Goal: Register for event/course

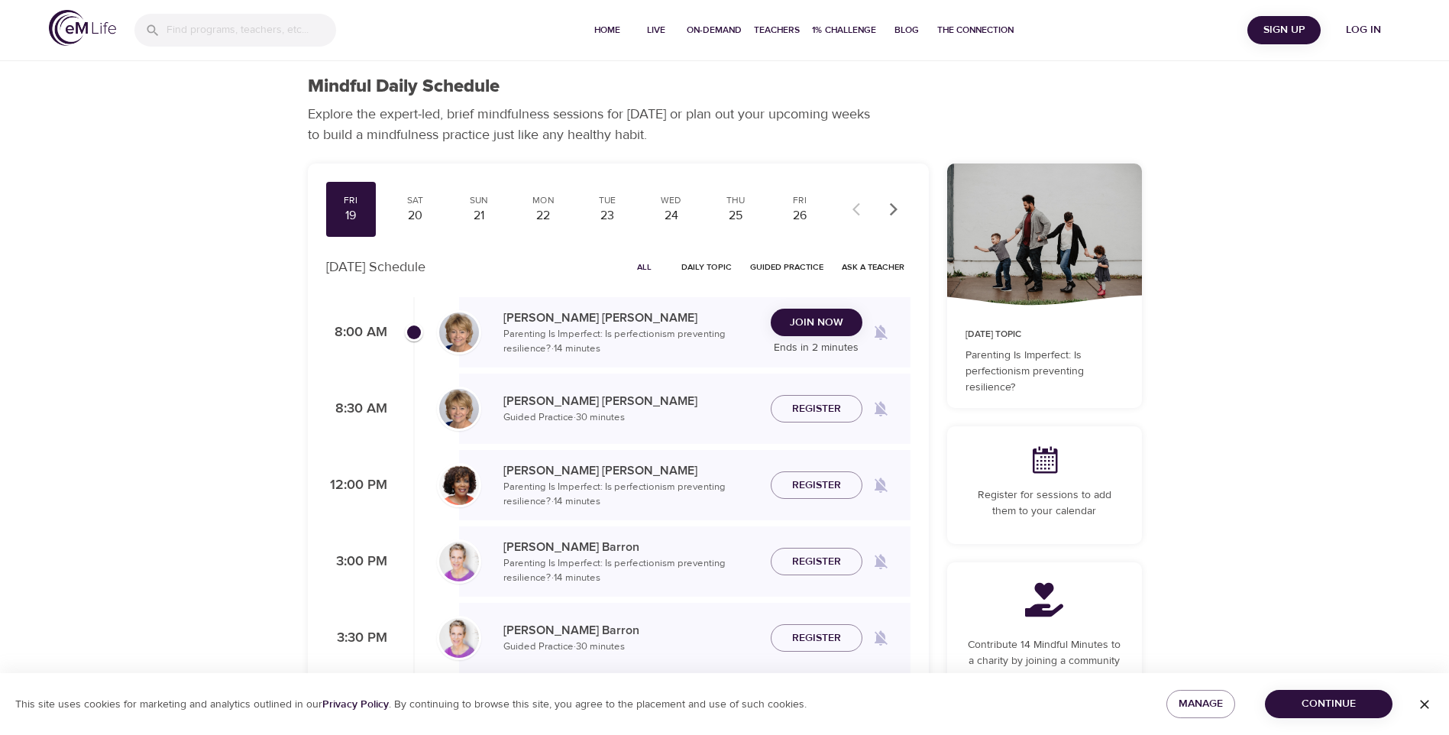
click at [651, 266] on span "All" at bounding box center [644, 267] width 37 height 15
click at [890, 212] on icon "button" at bounding box center [893, 209] width 15 height 15
click at [605, 212] on div "Fri 19 Sat 20 Sun 21 Mon 22 Tue 23 Wed 24 Thu 25 Fri 26 Sat 27 Sun 28 Mon 29 Tu…" at bounding box center [355, 209] width 499 height 55
click at [668, 219] on div "24" at bounding box center [671, 216] width 38 height 18
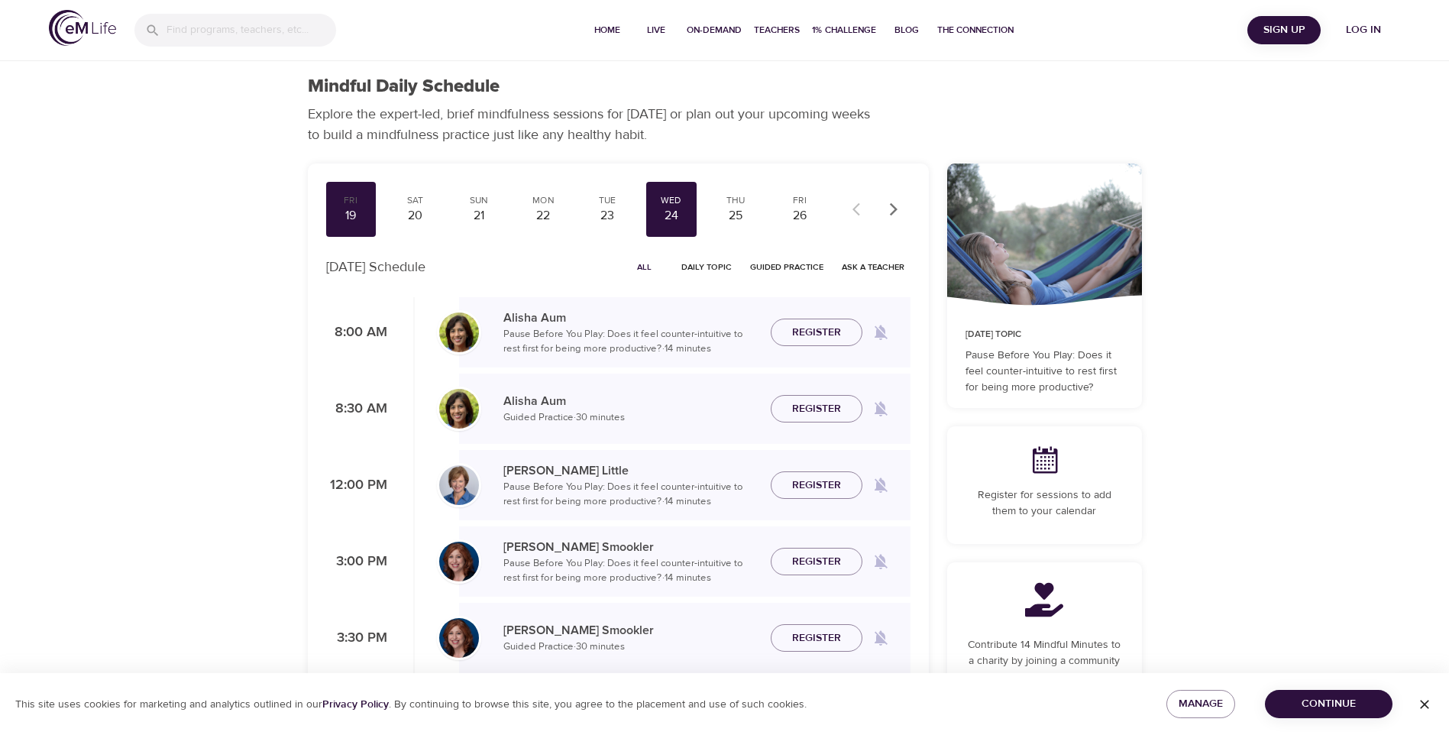
click at [1377, 35] on span "Log in" at bounding box center [1363, 30] width 61 height 19
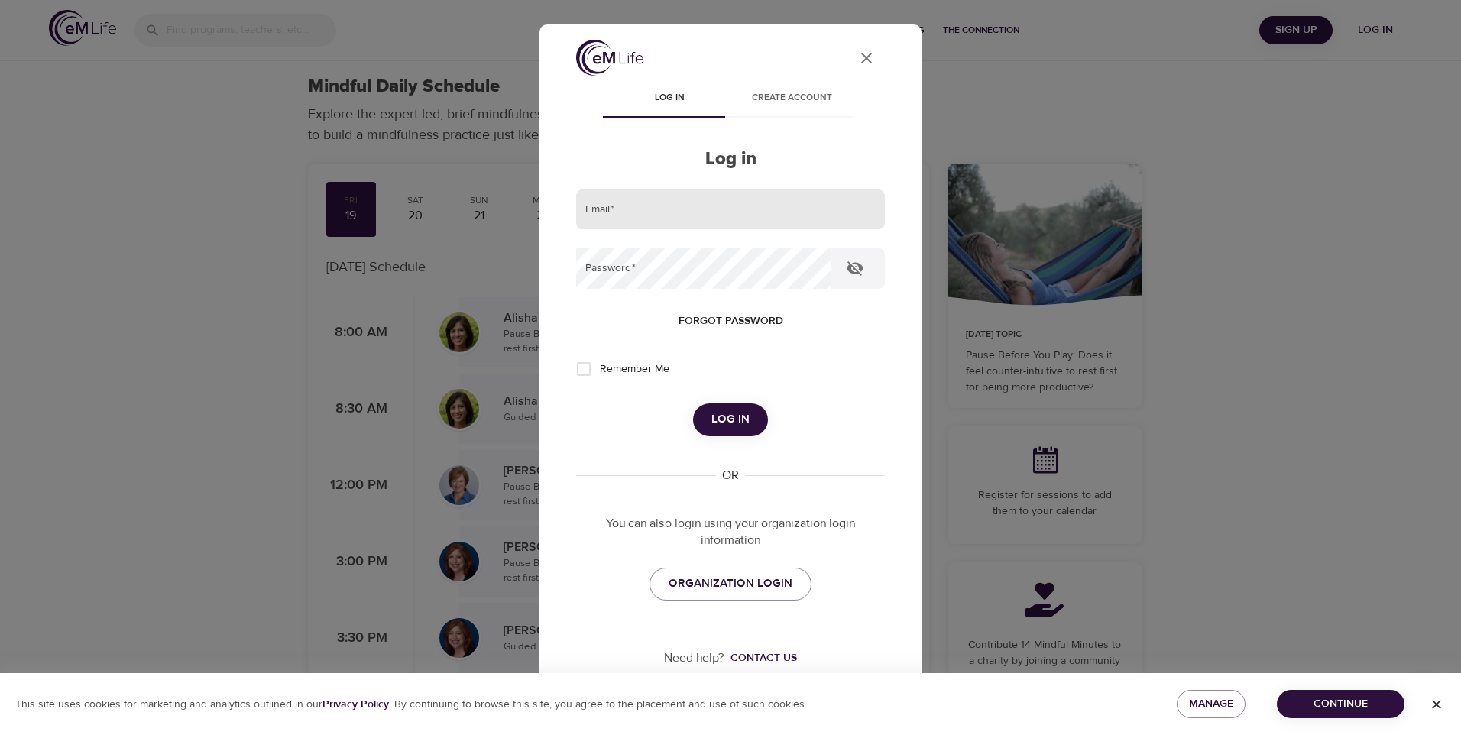
click at [692, 207] on input "email" at bounding box center [730, 209] width 309 height 41
type input "[EMAIL_ADDRESS][DOMAIN_NAME]"
click at [693, 403] on button "Log in" at bounding box center [730, 419] width 75 height 32
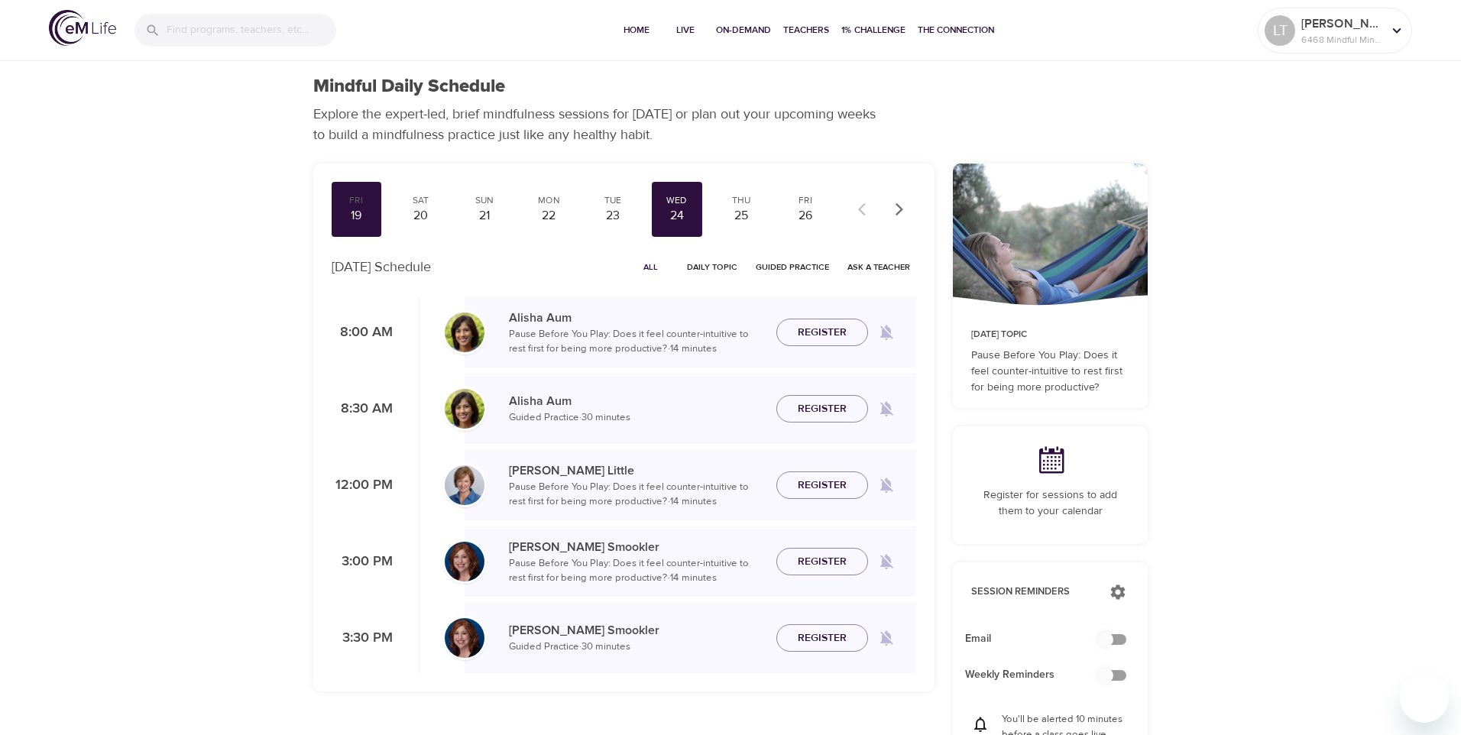
checkbox input "true"
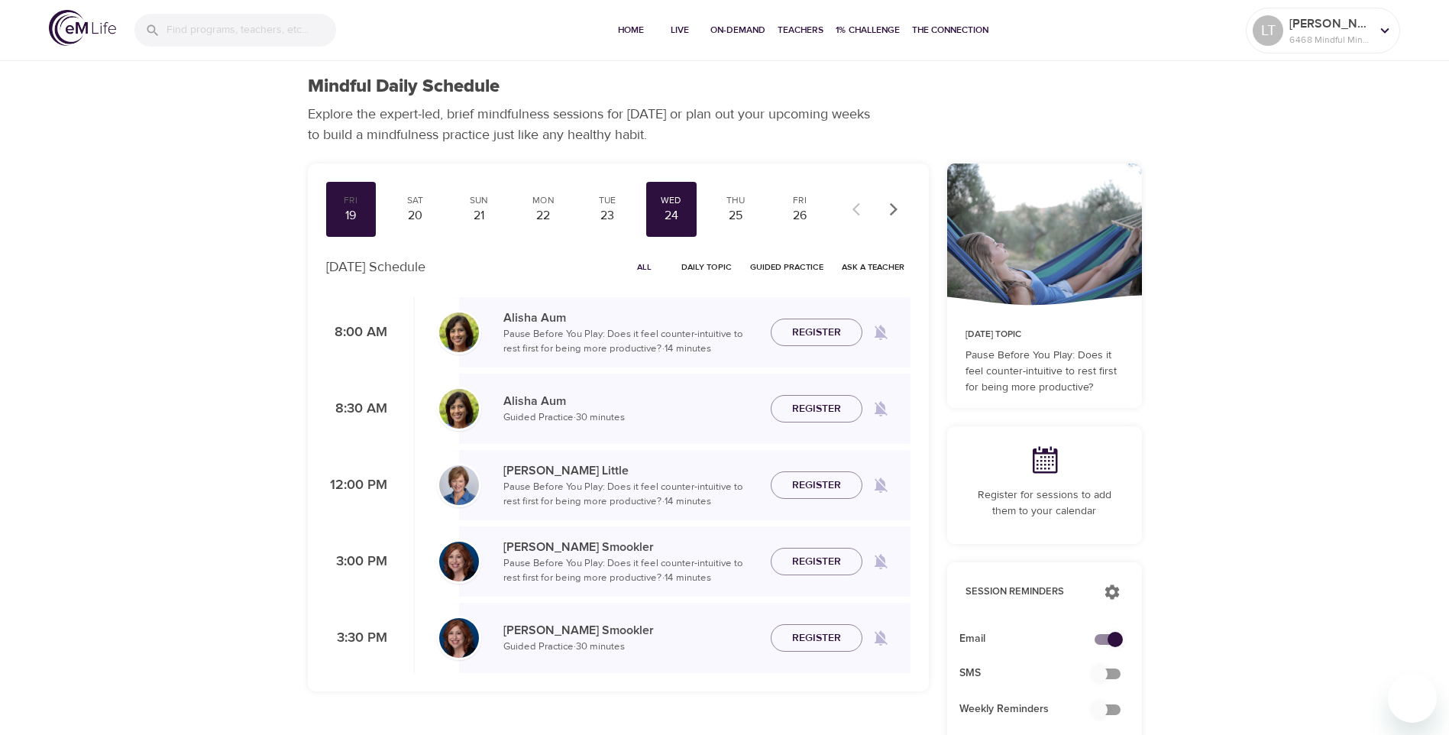
click at [672, 213] on div "24" at bounding box center [671, 216] width 38 height 18
click at [617, 213] on div "23" at bounding box center [607, 216] width 38 height 18
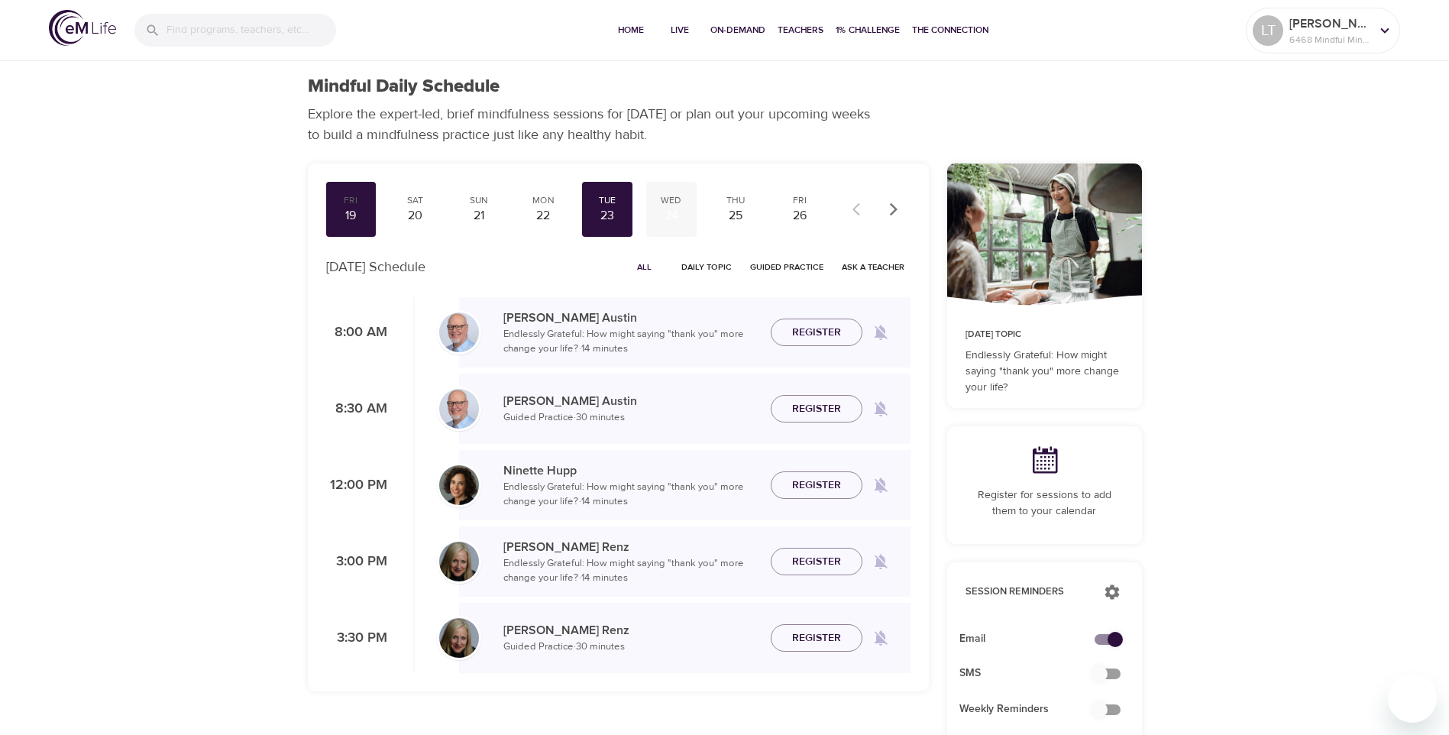
click at [666, 212] on div "24" at bounding box center [671, 216] width 38 height 18
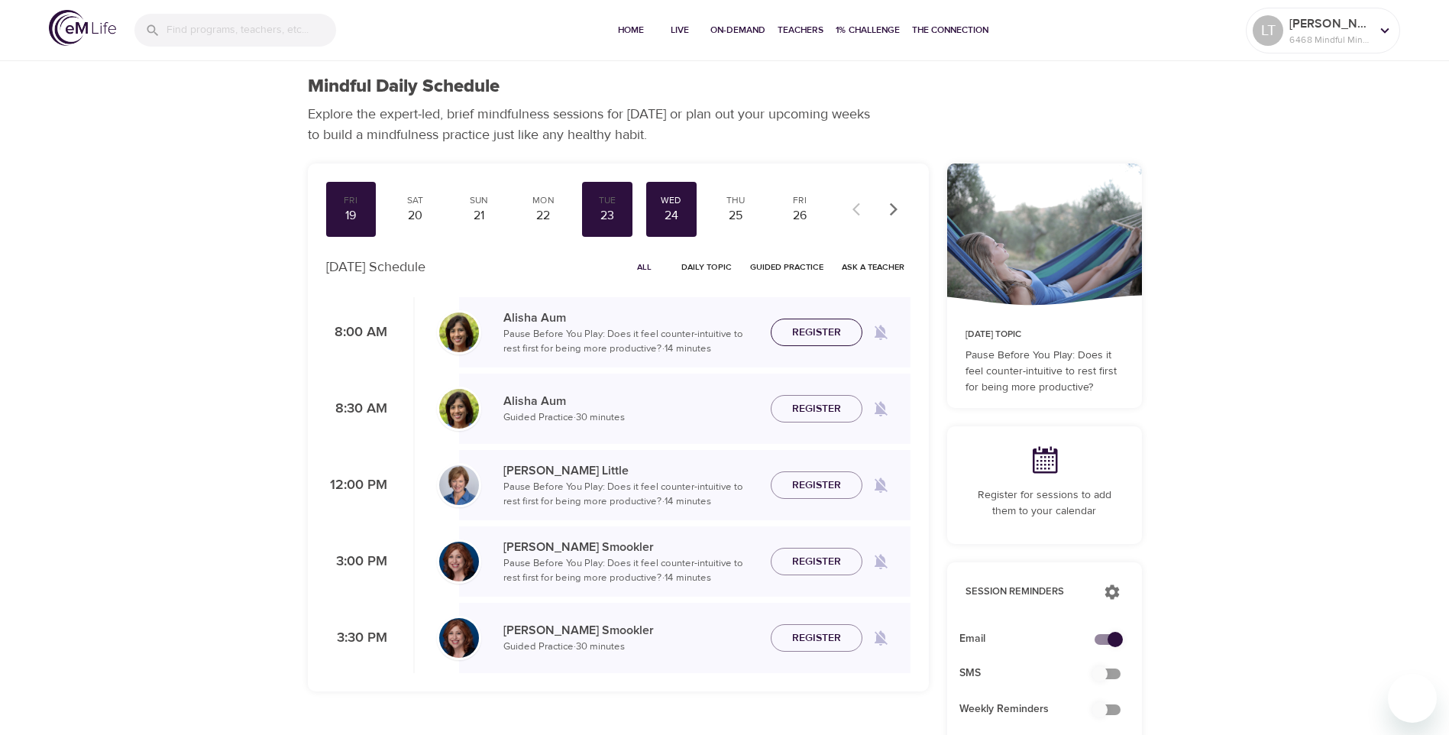
click at [789, 325] on span "Register" at bounding box center [816, 332] width 67 height 19
